Goal: Use online tool/utility

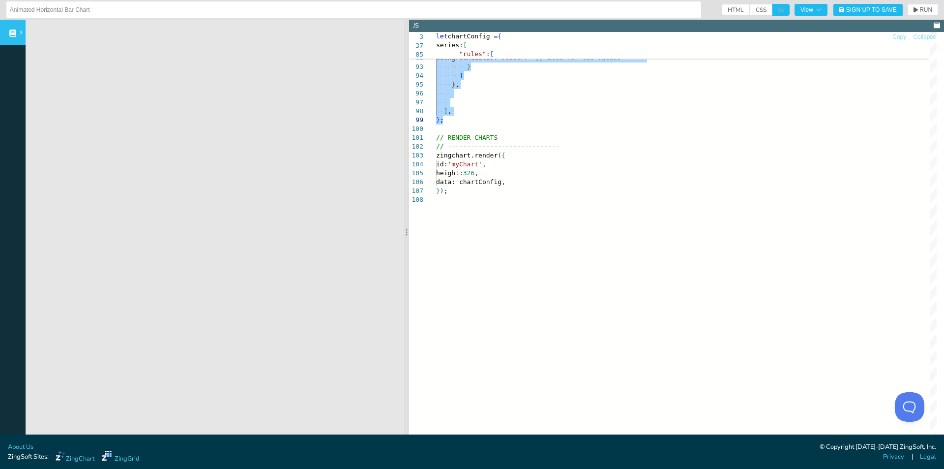
scroll to position [97, 112]
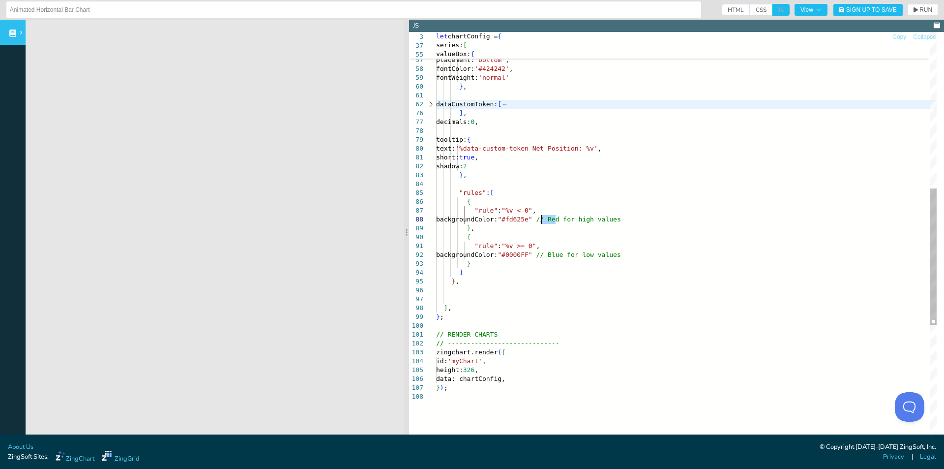
drag, startPoint x: 557, startPoint y: 220, endPoint x: 541, endPoint y: 219, distance: 16.3
click at [541, 219] on div "zingchart.render ( { id: 'myChart' , height: 326 , data: chartConfig, } ) ; // …" at bounding box center [686, 182] width 501 height 1244
click at [553, 227] on div "zingchart.render ( { id: 'myChart' , height: 326 , data: chartConfig, } ) ; // …" at bounding box center [686, 182] width 501 height 1244
drag, startPoint x: 560, startPoint y: 219, endPoint x: 544, endPoint y: 217, distance: 16.4
click at [544, 217] on div "zingchart.render ( { id: 'myChart' , height: 326 , data: chartConfig, } ) ; // …" at bounding box center [686, 182] width 501 height 1244
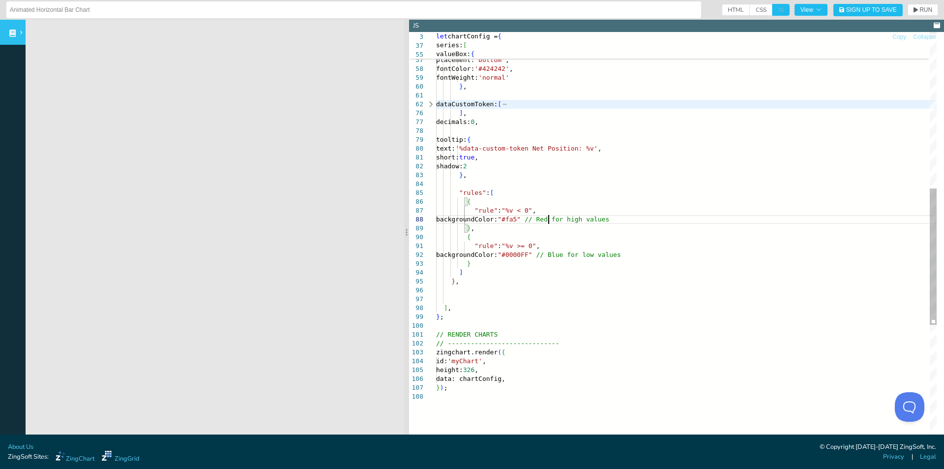
scroll to position [43, 116]
click at [561, 214] on div "zingchart.render ( { id: 'myChart' , height: 326 , data: chartConfig, } ) ; // …" at bounding box center [686, 182] width 501 height 1244
click at [553, 220] on div "zingchart.render ( { id: 'myChart' , height: 326 , data: chartConfig, } ) ; // …" at bounding box center [686, 182] width 501 height 1244
drag, startPoint x: 557, startPoint y: 251, endPoint x: 541, endPoint y: 251, distance: 15.7
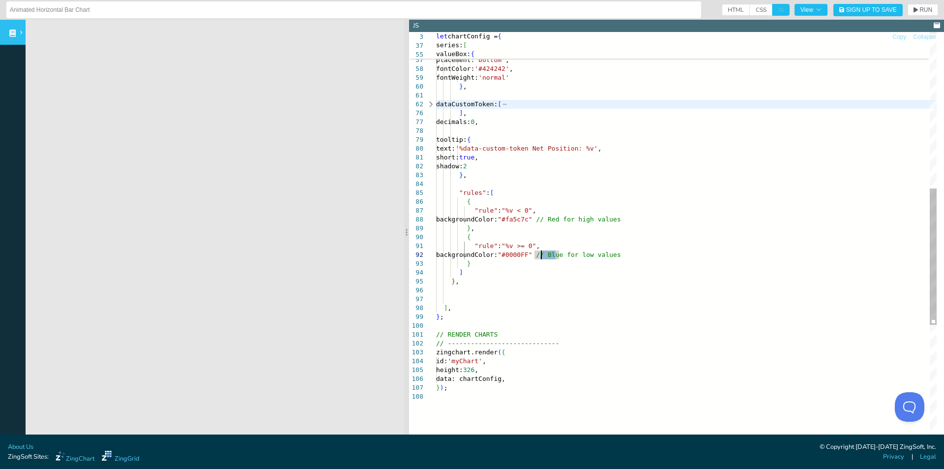
click at [541, 251] on div "zingchart.render ( { id: 'myChart' , height: 326 , data: chartConfig, } ) ; // …" at bounding box center [686, 182] width 501 height 1244
click at [543, 270] on div "zingchart.render ( { id: 'myChart' , height: 326 , data: chartConfig, } ) ; // …" at bounding box center [686, 182] width 501 height 1244
click at [547, 252] on div "zingchart.render ( { id: 'myChart' , height: 326 , data: chartConfig, } ) ; // …" at bounding box center [686, 182] width 501 height 1244
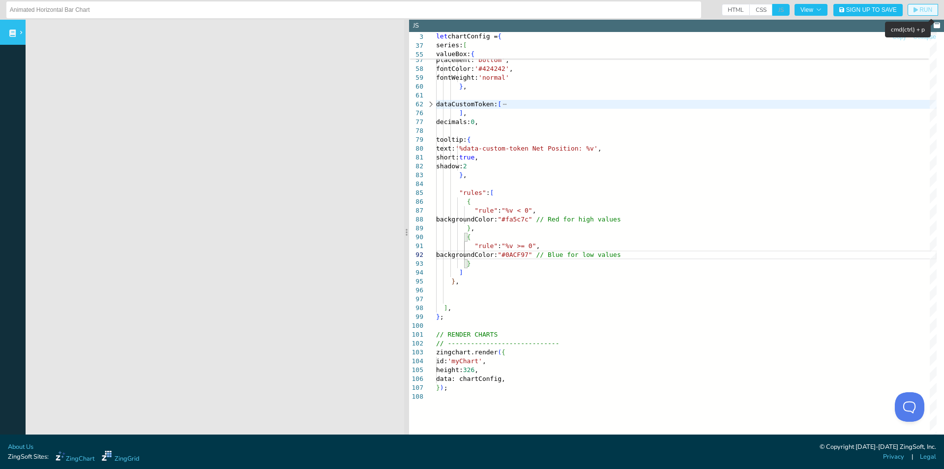
click at [914, 12] on icon "button" at bounding box center [916, 10] width 4 height 6
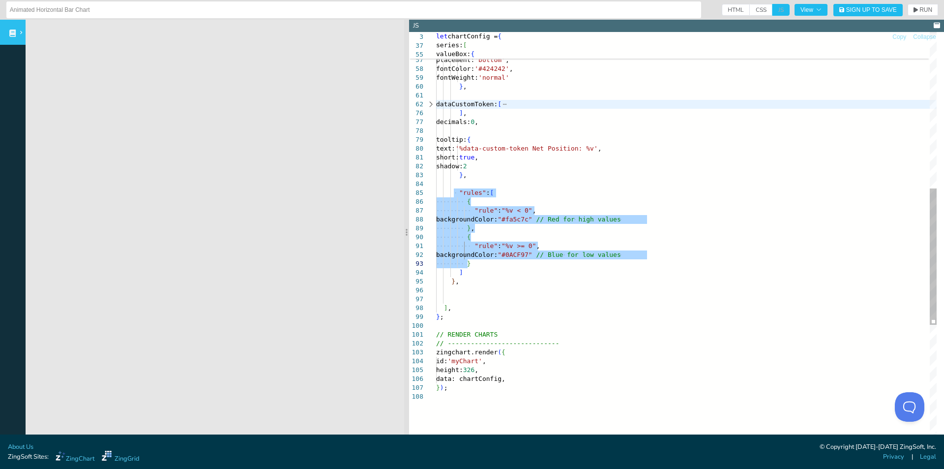
type textarea ""rules": [ { "rule": "%v < 0", backgroundColor: "#fa5c7c" // Red for high value…"
drag, startPoint x: 455, startPoint y: 189, endPoint x: 499, endPoint y: 274, distance: 96.1
click at [499, 274] on div "zingchart.render ( { id: 'myChart' , height: 326 , data: chartConfig, } ) ; // …" at bounding box center [686, 182] width 501 height 1244
